Goal: Task Accomplishment & Management: Complete application form

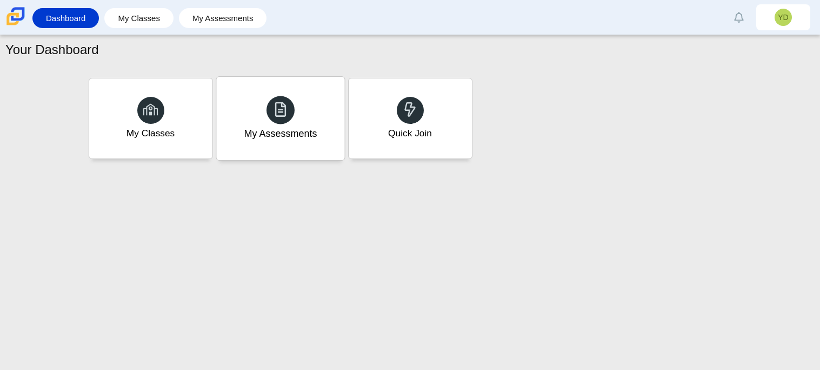
click at [254, 116] on div "My Assessments" at bounding box center [280, 118] width 128 height 83
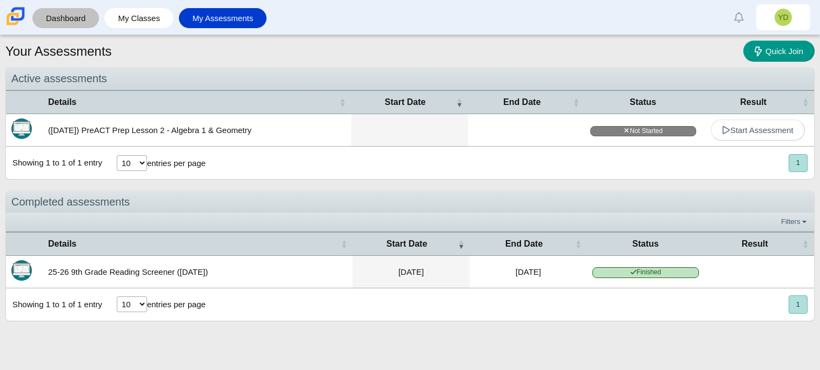
click at [79, 14] on link "Dashboard" at bounding box center [66, 18] width 56 height 20
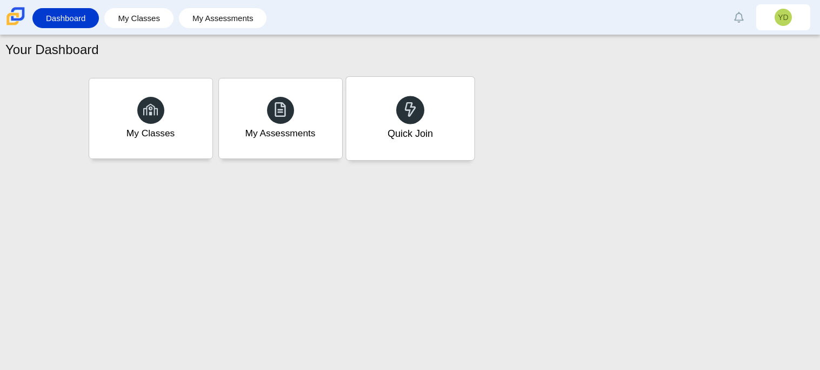
click at [409, 94] on div "Quick Join" at bounding box center [410, 118] width 128 height 83
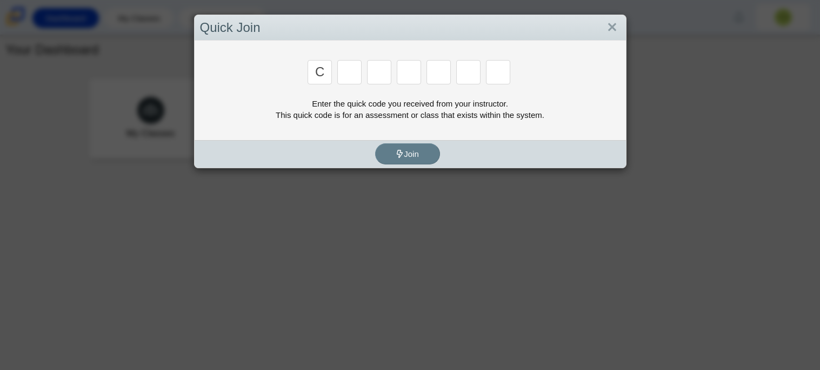
type input "c"
type input "x"
type input "d"
type input "c"
type input "s"
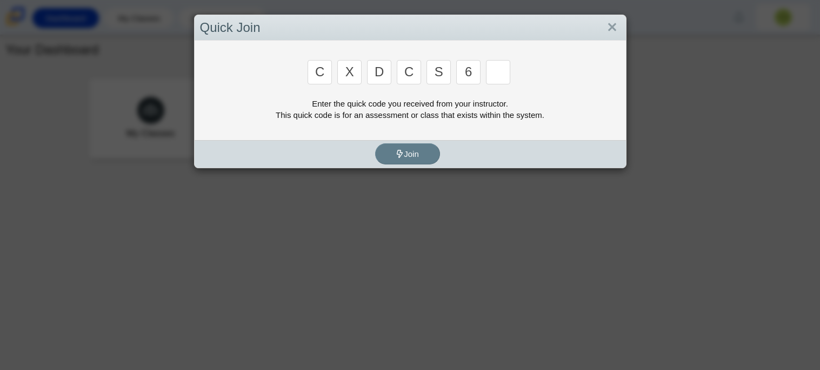
type input "6"
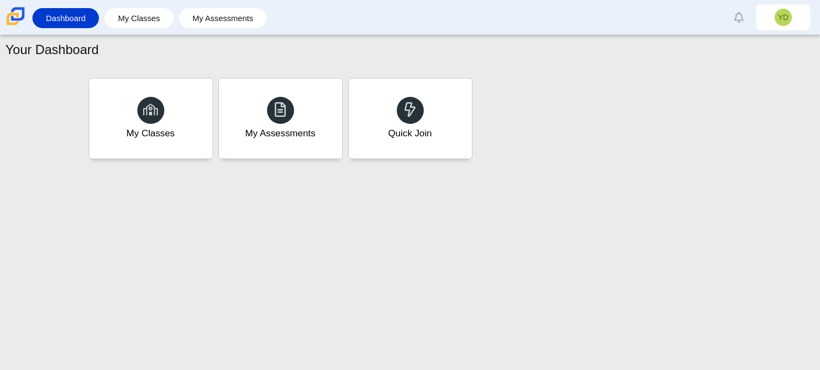
type input "s"
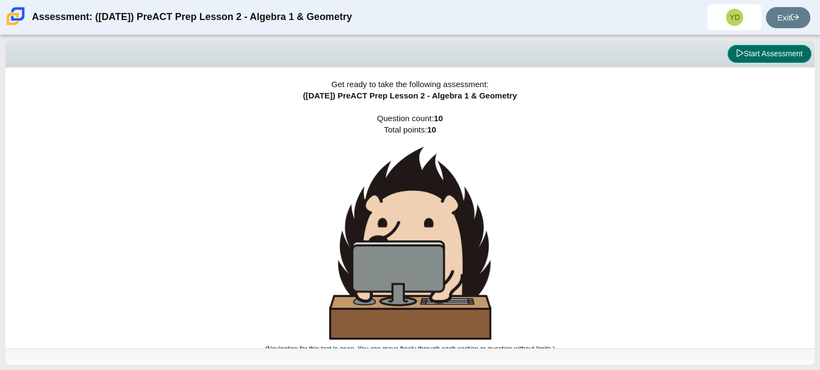
click at [730, 59] on button "Start Assessment" at bounding box center [769, 54] width 84 height 18
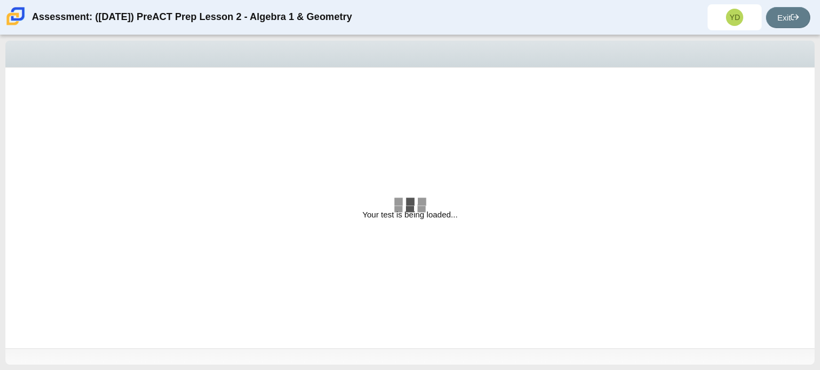
select select "bbf5d072-3e0b-44c4-9a12-6e7c9033f65b"
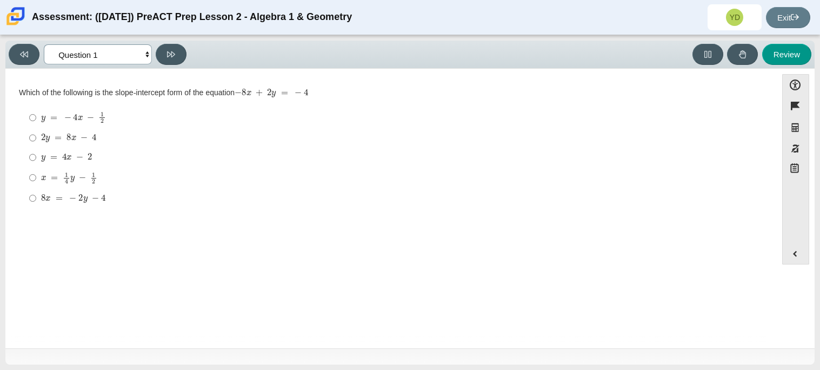
click at [119, 49] on select "Questions Question 1 Question 2 Question 3 Question 4 Question 5 Question 6 Que…" at bounding box center [98, 54] width 108 height 20
click at [241, 293] on div "Question Which of the following is the slope-intercept form of the equation − 8…" at bounding box center [391, 210] width 760 height 267
click at [53, 192] on mjx-container "8 x = − 2 y − 4" at bounding box center [73, 197] width 64 height 21
click at [36, 192] on input "8 x = − 2 y − 4 8 x = − 2 y − 4" at bounding box center [32, 197] width 7 height 19
radio input "true"
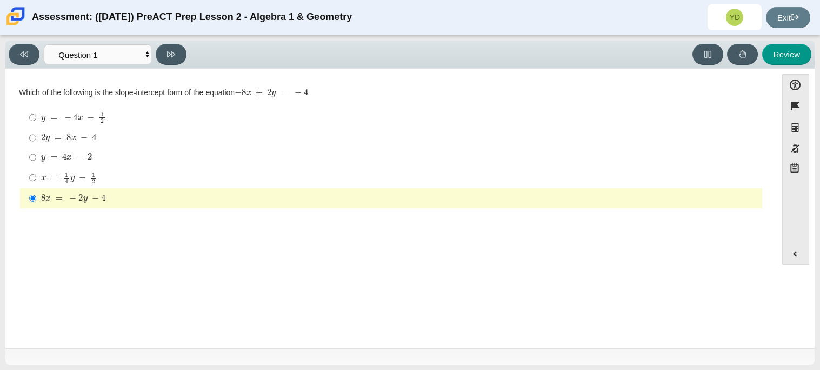
click at [157, 65] on div "Viewing Question 1 of 10 in Pacing Mode Questions Question 1 Question 2 Questio…" at bounding box center [409, 55] width 809 height 28
click at [164, 60] on button at bounding box center [171, 54] width 31 height 21
select select "ed62e223-81bd-4cbf-ab48-ab975844bd1f"
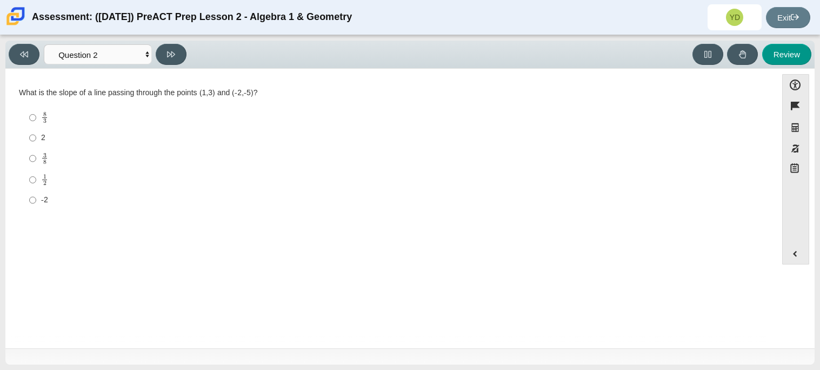
click at [38, 138] on label "2 2" at bounding box center [392, 137] width 740 height 19
click at [36, 138] on input "2 2" at bounding box center [32, 137] width 7 height 19
radio input "true"
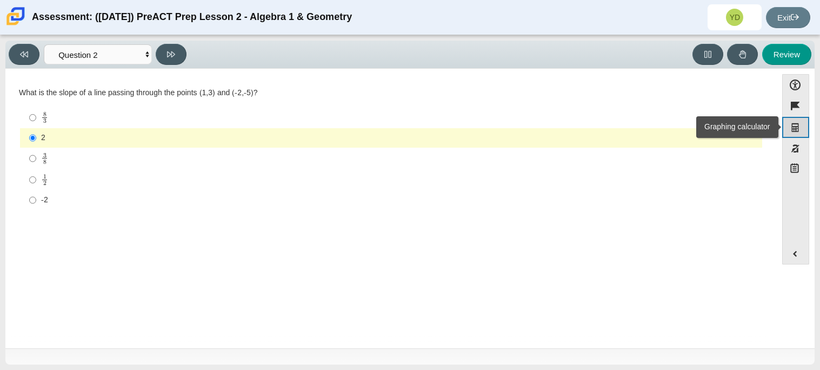
click at [794, 120] on button "Graphing calculator" at bounding box center [795, 127] width 27 height 21
click at [100, 153] on div "3 8" at bounding box center [399, 158] width 716 height 12
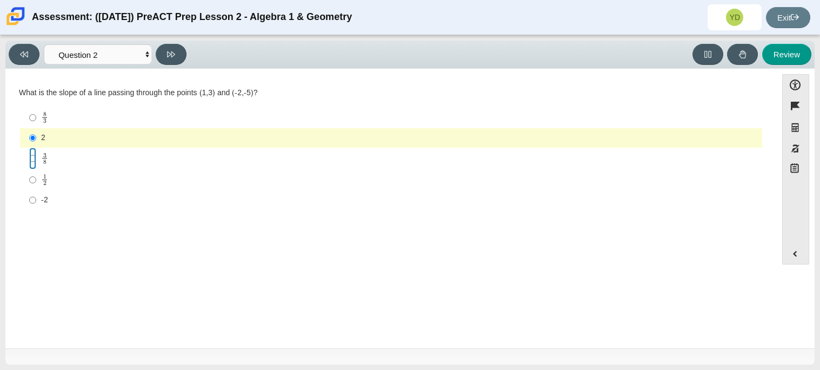
click at [36, 153] on input "3 8 3 eighths" at bounding box center [32, 157] width 7 height 21
radio input "true"
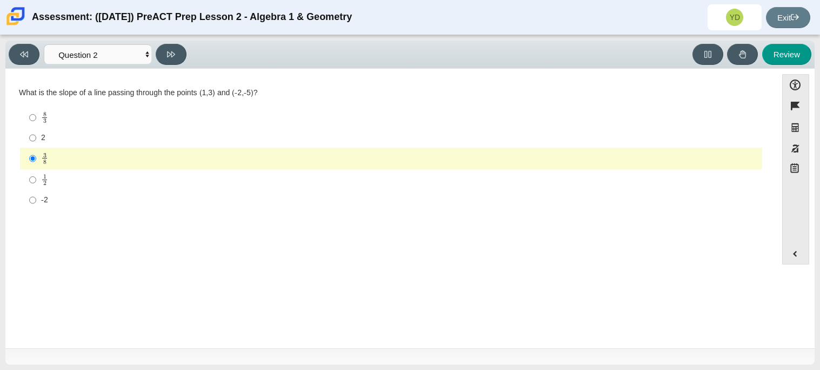
click at [93, 110] on label "8 3 8 thirds" at bounding box center [392, 117] width 740 height 21
click at [36, 110] on input "8 3 8 thirds" at bounding box center [32, 117] width 7 height 21
radio input "true"
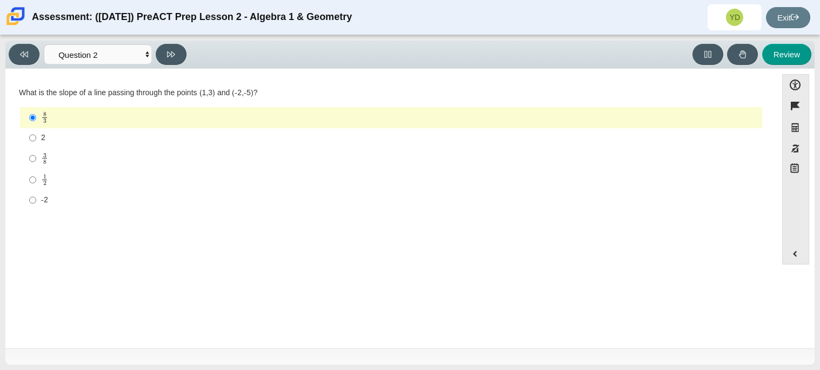
click at [163, 42] on div "Viewing Question 2 of 10 in Pacing Mode Questions Question 1 Question 2 Questio…" at bounding box center [409, 55] width 809 height 28
click at [165, 45] on button at bounding box center [171, 54] width 31 height 21
select select "97f4f5fa-a52e-4fed-af51-565bfcdf47cb"
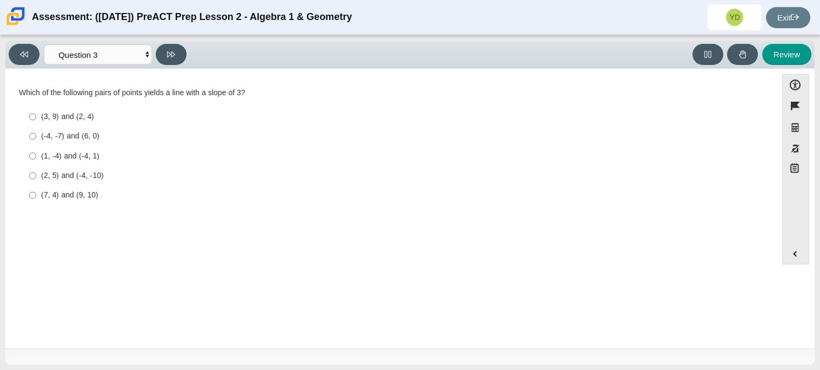
click at [79, 111] on div "(3, 9) and (2, 4)" at bounding box center [399, 116] width 716 height 11
click at [36, 111] on input "(3, 9) and (2, 4) (3, 9) and (2, 4)" at bounding box center [32, 116] width 7 height 19
radio input "true"
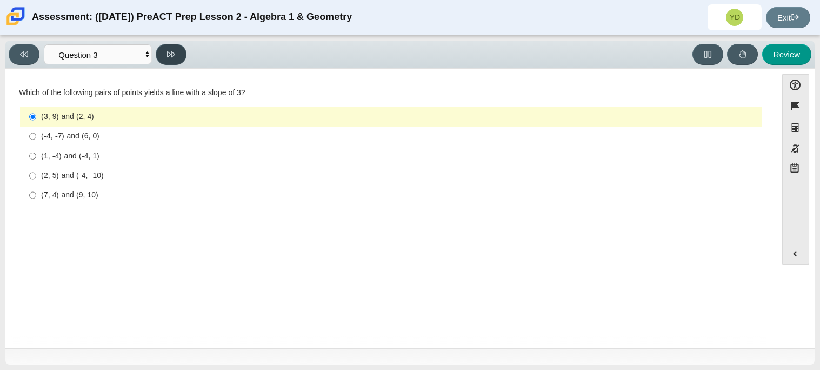
click at [166, 56] on button at bounding box center [171, 54] width 31 height 21
select select "89427bb7-e313-4f00-988f-8b8255897029"
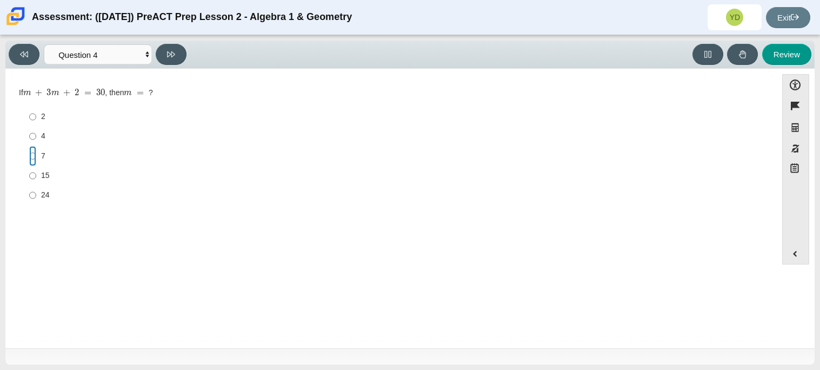
click at [33, 160] on input "7 7" at bounding box center [32, 155] width 7 height 19
radio input "true"
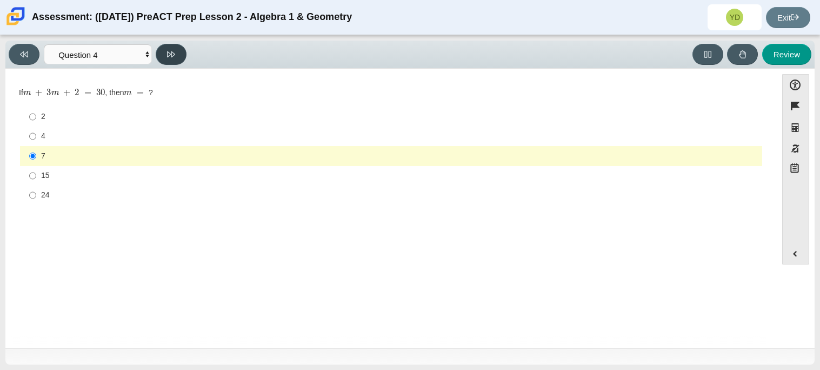
click at [171, 57] on icon at bounding box center [171, 54] width 8 height 8
select select "489dcffd-4e6a-49cf-a9d6-ad1d4a911a4e"
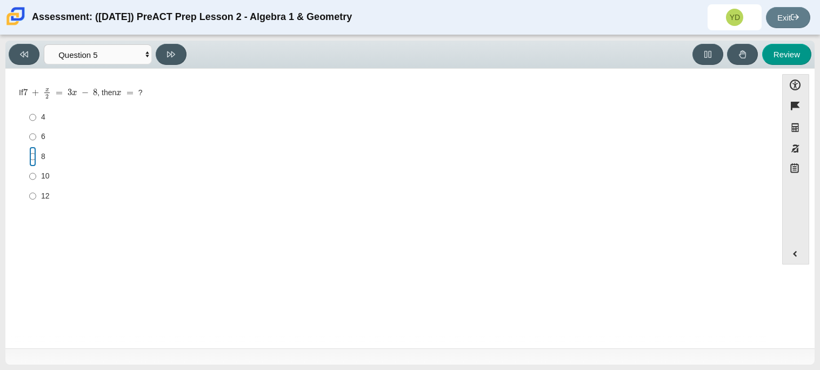
click at [33, 149] on input "8 8" at bounding box center [32, 155] width 7 height 19
radio input "true"
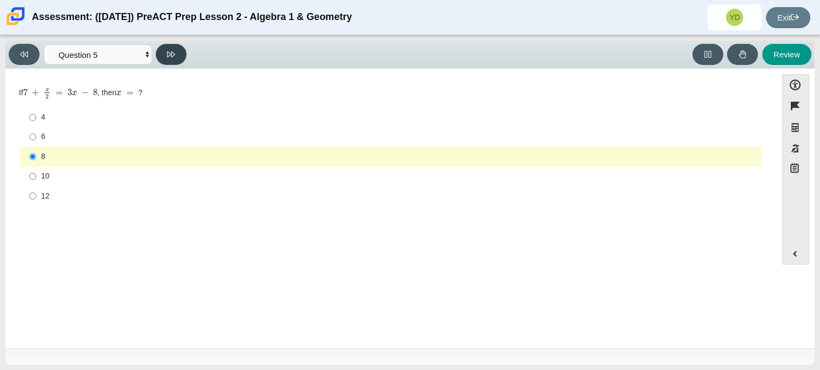
click at [182, 49] on button at bounding box center [171, 54] width 31 height 21
select select "210571de-36a6-4d8e-a361-ceff8ef801dc"
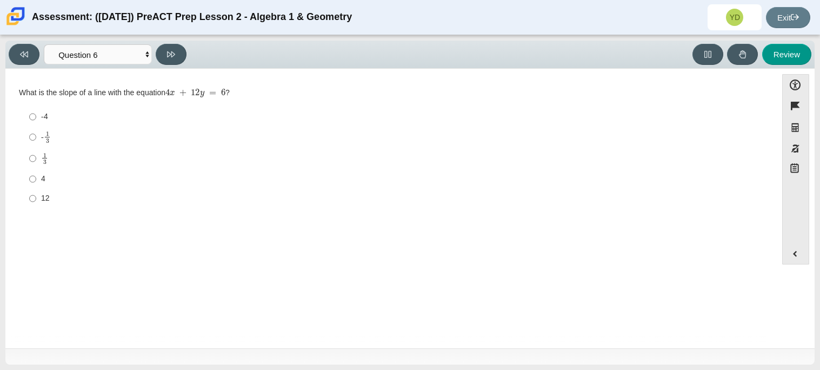
click at [49, 136] on mjx-frac "Assessment items" at bounding box center [47, 136] width 7 height 11
click at [36, 136] on input "- 1 3 -1 third" at bounding box center [32, 136] width 7 height 21
radio input "true"
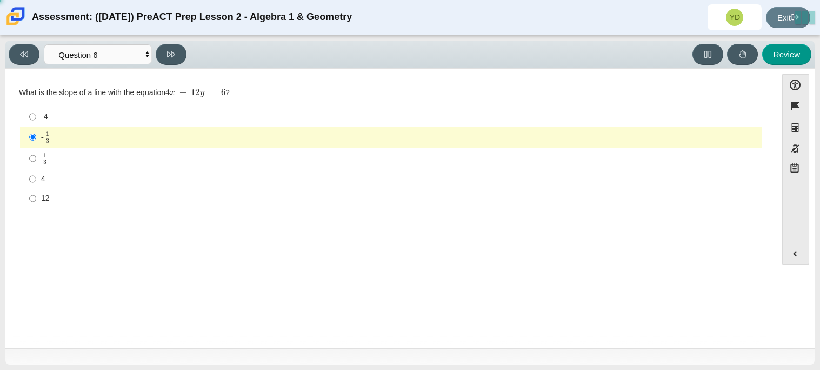
click at [41, 164] on mjx-math "Assessment items" at bounding box center [44, 158] width 7 height 12
click at [36, 164] on input "1 3 1 third" at bounding box center [32, 157] width 7 height 21
radio input "true"
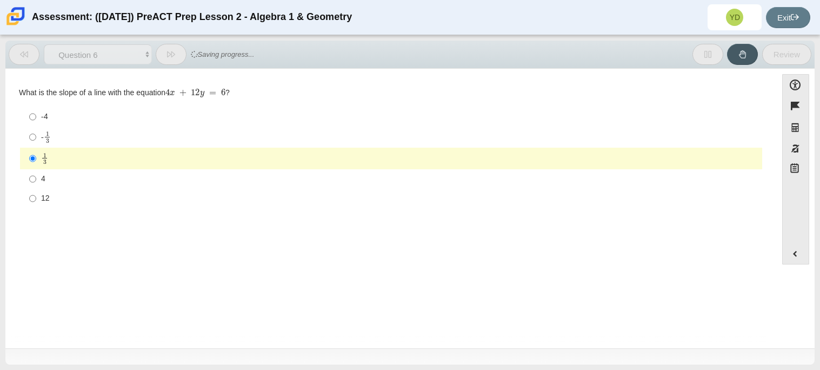
click at [53, 135] on div "- 1 3" at bounding box center [399, 137] width 716 height 12
click at [36, 135] on input "- 1 3 -1 third" at bounding box center [32, 136] width 7 height 21
radio input "true"
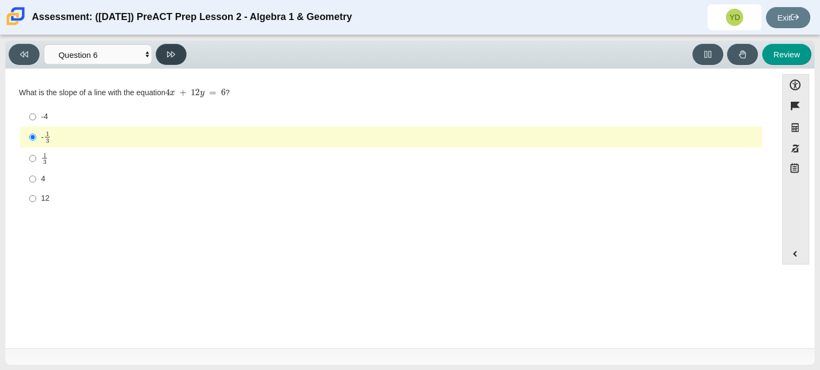
click at [169, 47] on button at bounding box center [171, 54] width 31 height 21
select select "ec95ace6-bebc-42b8-9428-40567494d4da"
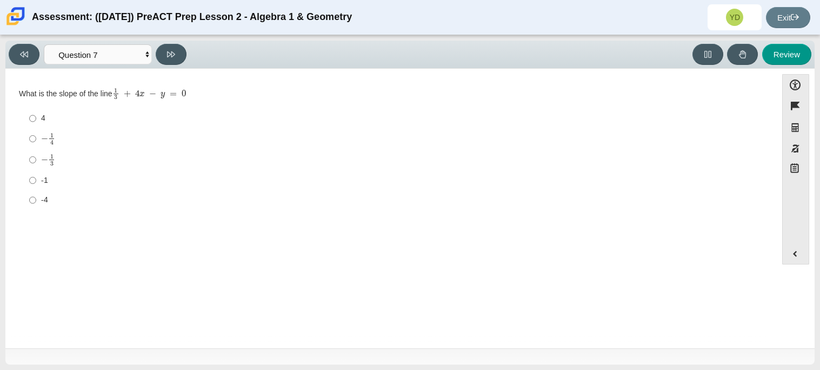
click at [39, 175] on label "-1 -1" at bounding box center [392, 179] width 740 height 19
click at [36, 175] on input "-1 -1" at bounding box center [32, 179] width 7 height 19
radio input "true"
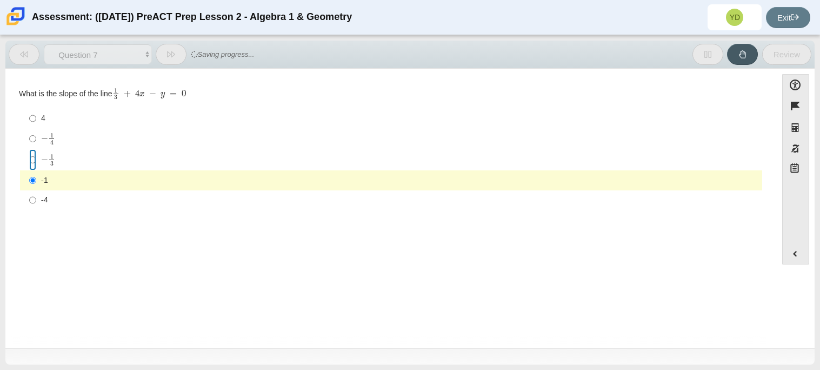
click at [35, 155] on input "− 1 3 negative 1 third" at bounding box center [32, 159] width 7 height 21
radio input "true"
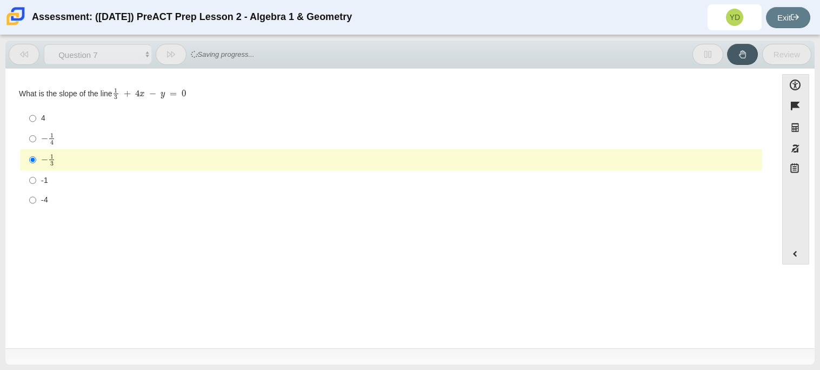
click at [39, 137] on label "− 1 4 negative 1 fourth" at bounding box center [392, 138] width 740 height 21
click at [36, 137] on input "− 1 4 negative 1 fourth" at bounding box center [32, 138] width 7 height 21
radio input "true"
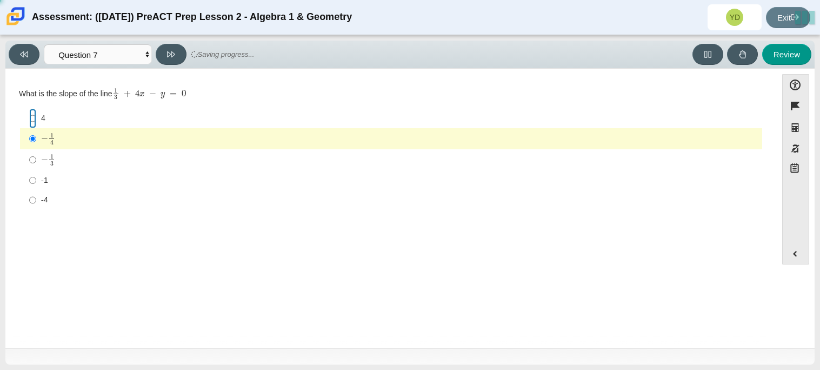
click at [32, 109] on input "4 4" at bounding box center [32, 118] width 7 height 19
radio input "true"
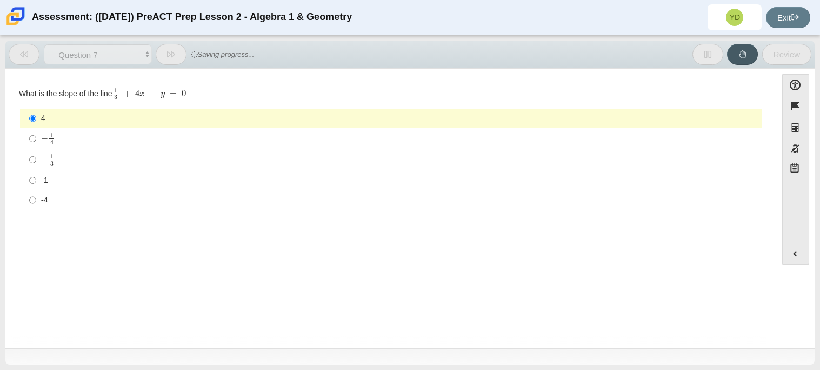
click at [52, 144] on mjx-c "Assessment items" at bounding box center [51, 142] width 3 height 4
click at [36, 144] on input "− 1 4 negative 1 fourth" at bounding box center [32, 138] width 7 height 21
radio input "true"
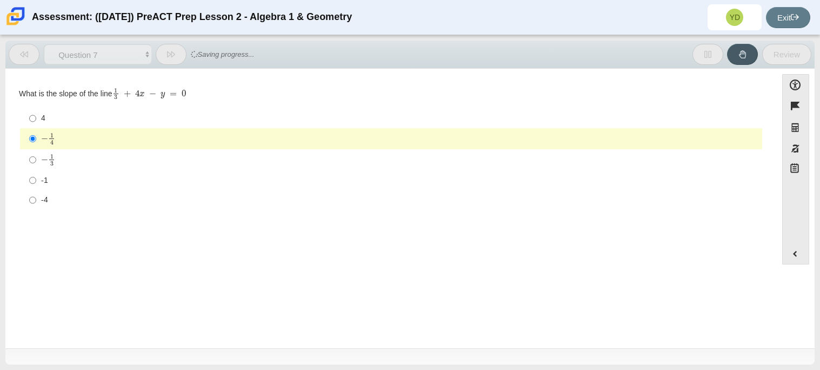
click at [41, 194] on div "-4" at bounding box center [399, 199] width 716 height 11
click at [36, 194] on input "-4 -4" at bounding box center [32, 199] width 7 height 19
radio input "true"
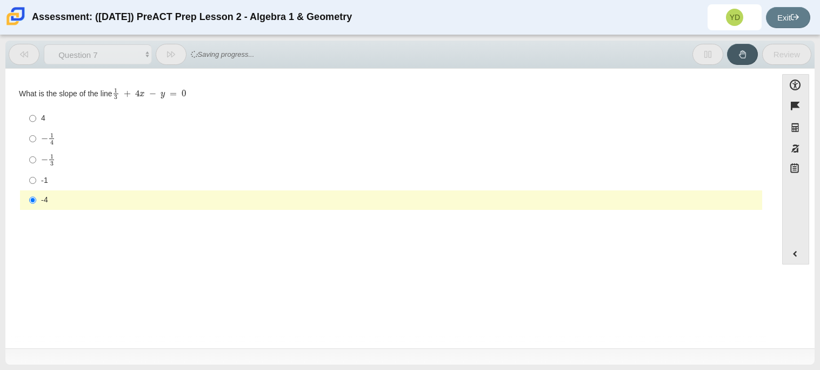
click at [49, 173] on label "-1 -1" at bounding box center [392, 179] width 740 height 19
click at [36, 173] on input "-1 -1" at bounding box center [32, 179] width 7 height 19
radio input "true"
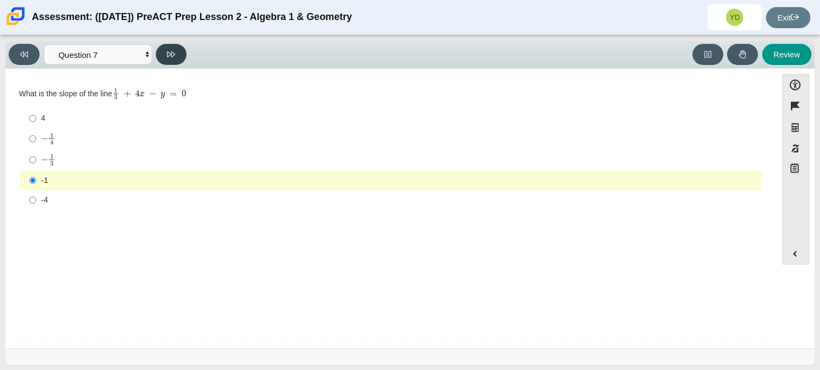
click at [167, 45] on button at bounding box center [171, 54] width 31 height 21
select select "ce81fe10-bf29-4b5e-8bd7-4f47f2fed4d8"
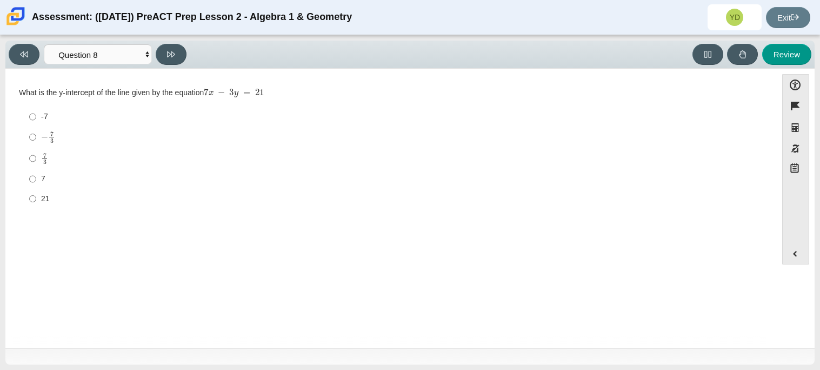
click at [55, 138] on div "− 7 3" at bounding box center [399, 137] width 716 height 12
click at [36, 138] on input "− 7 3 negative 7 thirds" at bounding box center [32, 136] width 7 height 21
radio input "true"
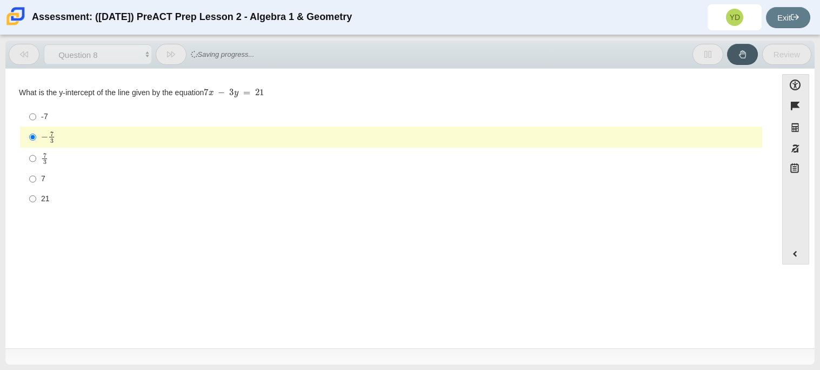
click at [38, 175] on label "7 7" at bounding box center [392, 178] width 740 height 19
click at [36, 175] on input "7 7" at bounding box center [32, 178] width 7 height 19
radio input "true"
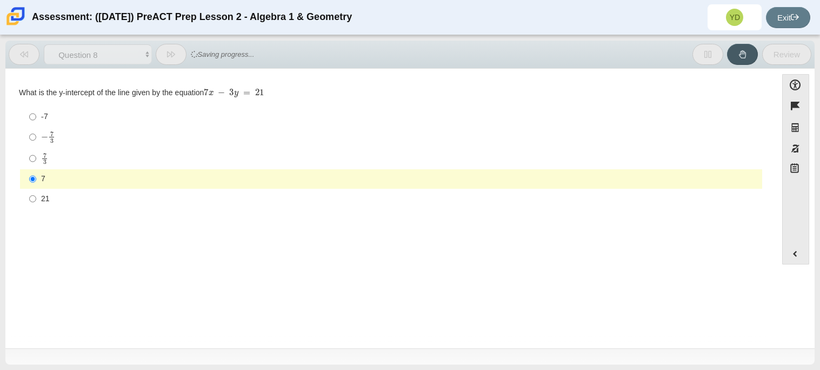
click at [27, 115] on label "-7 -7" at bounding box center [392, 116] width 740 height 19
click at [29, 115] on input "-7 -7" at bounding box center [32, 116] width 7 height 19
radio input "true"
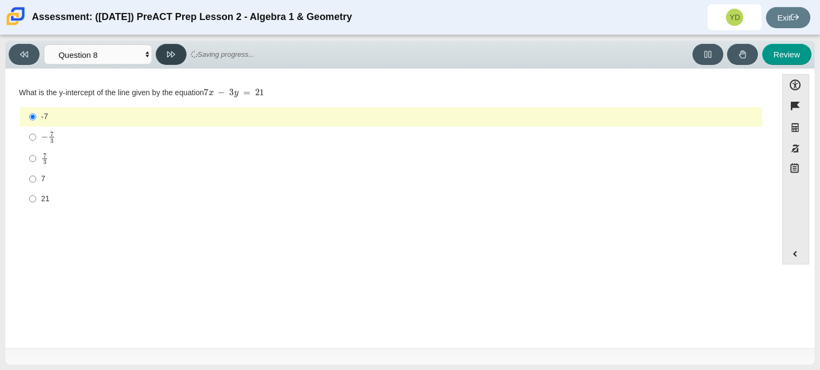
click at [165, 55] on button at bounding box center [171, 54] width 31 height 21
select select "14773eaf-2ca1-47ae-afe7-a624a56f34b3"
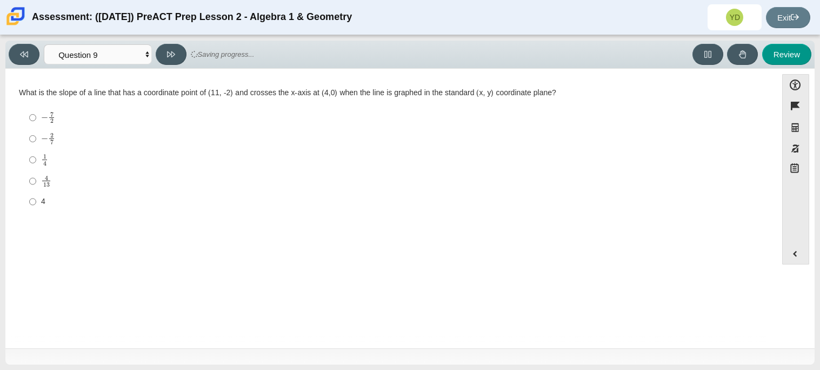
click at [36, 199] on label "4 4" at bounding box center [392, 201] width 740 height 19
click at [36, 199] on input "4 4" at bounding box center [32, 201] width 7 height 19
radio input "true"
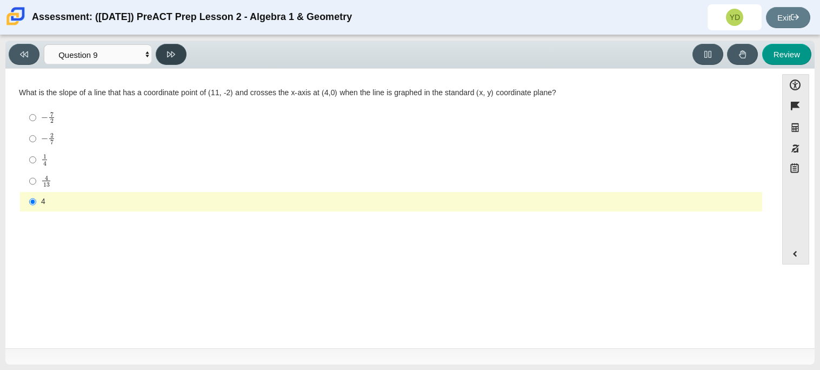
click at [171, 50] on icon at bounding box center [171, 54] width 8 height 8
select select "96b71634-eacb-4f7e-8aef-411727d9bcba"
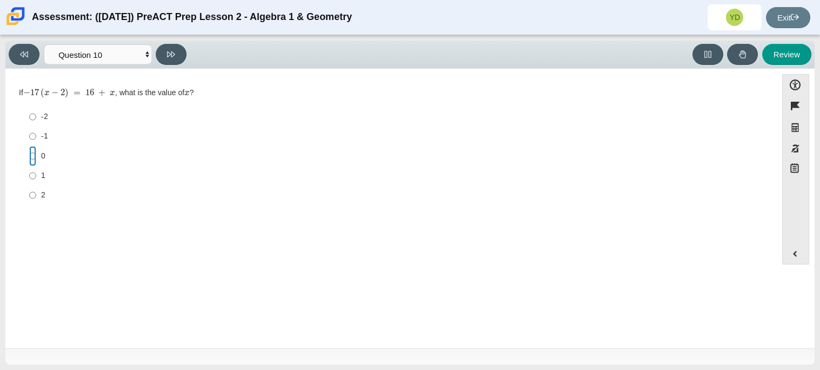
click at [30, 146] on input "0 0" at bounding box center [32, 155] width 7 height 19
radio input "true"
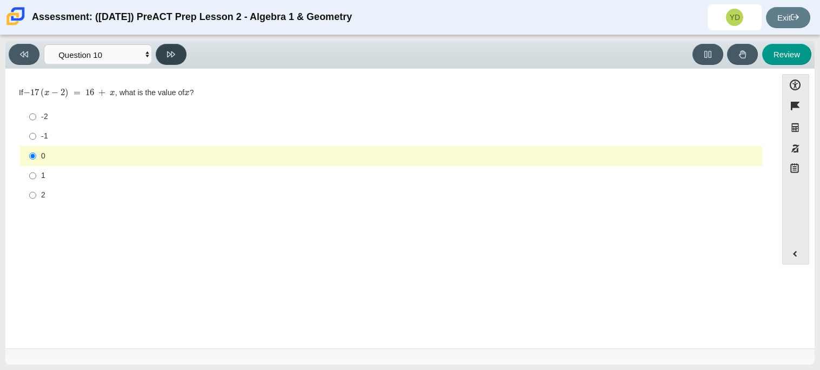
click at [172, 53] on icon at bounding box center [171, 54] width 8 height 8
select select "review"
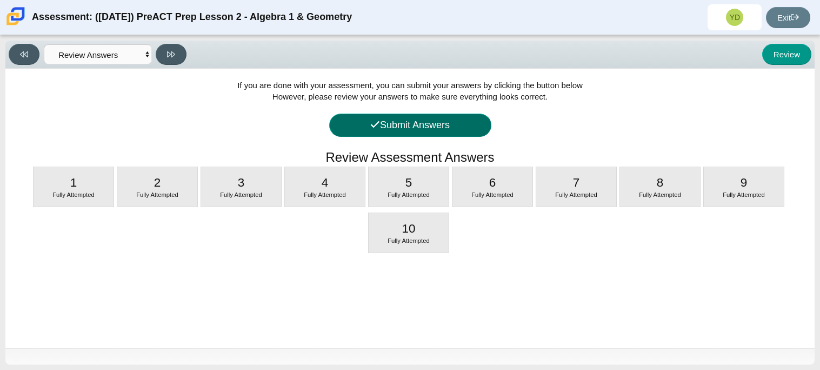
click at [395, 119] on button "Submit Answers" at bounding box center [410, 124] width 162 height 23
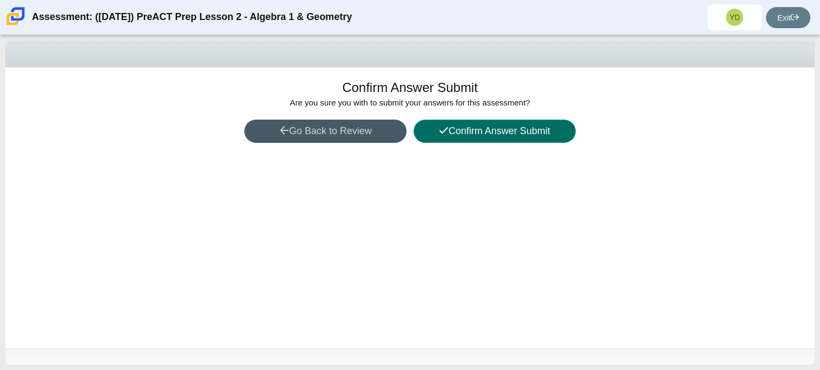
click at [485, 135] on button "Confirm Answer Submit" at bounding box center [494, 130] width 162 height 23
